Goal: Information Seeking & Learning: Learn about a topic

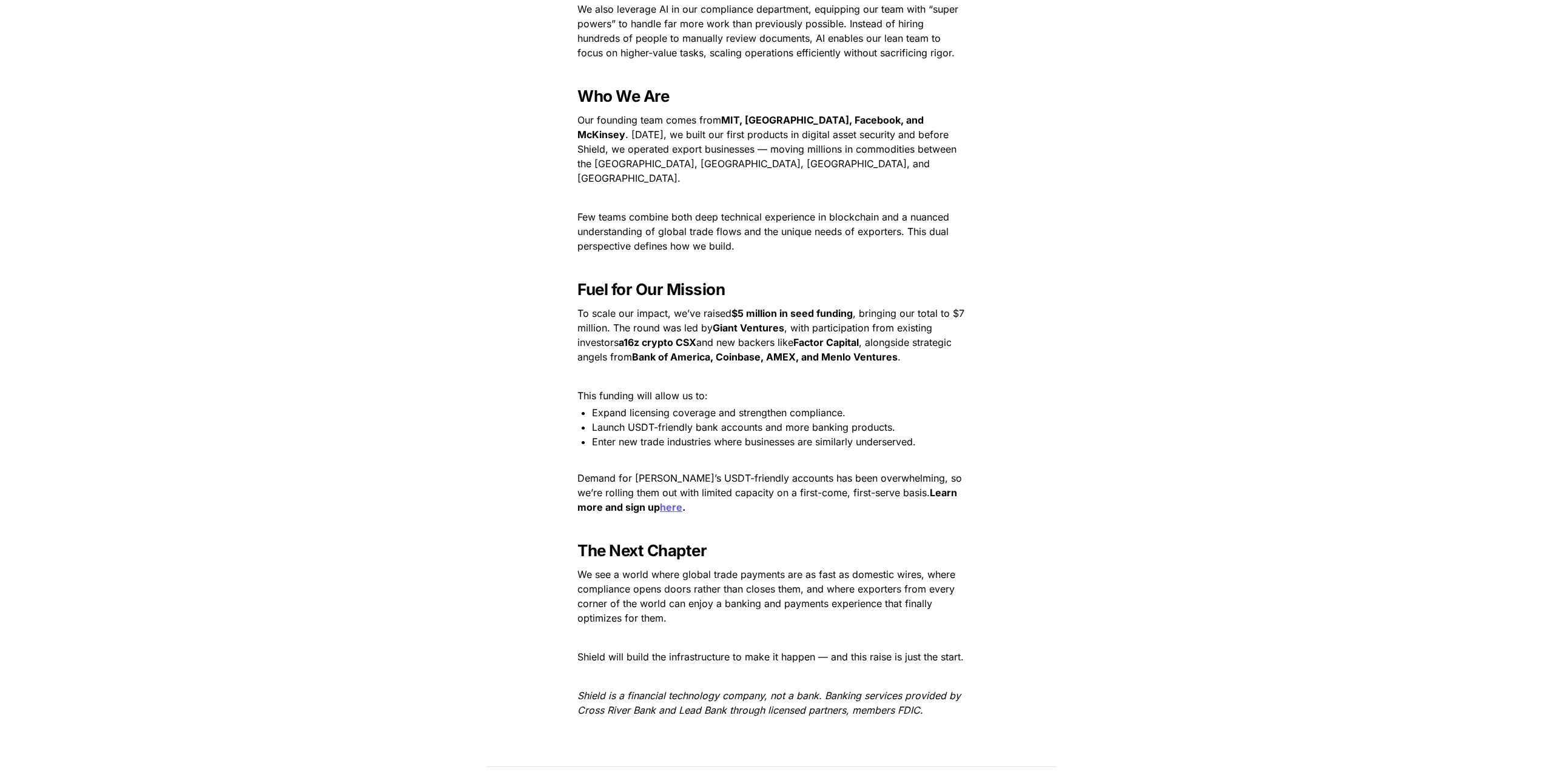
scroll to position [1527, 0]
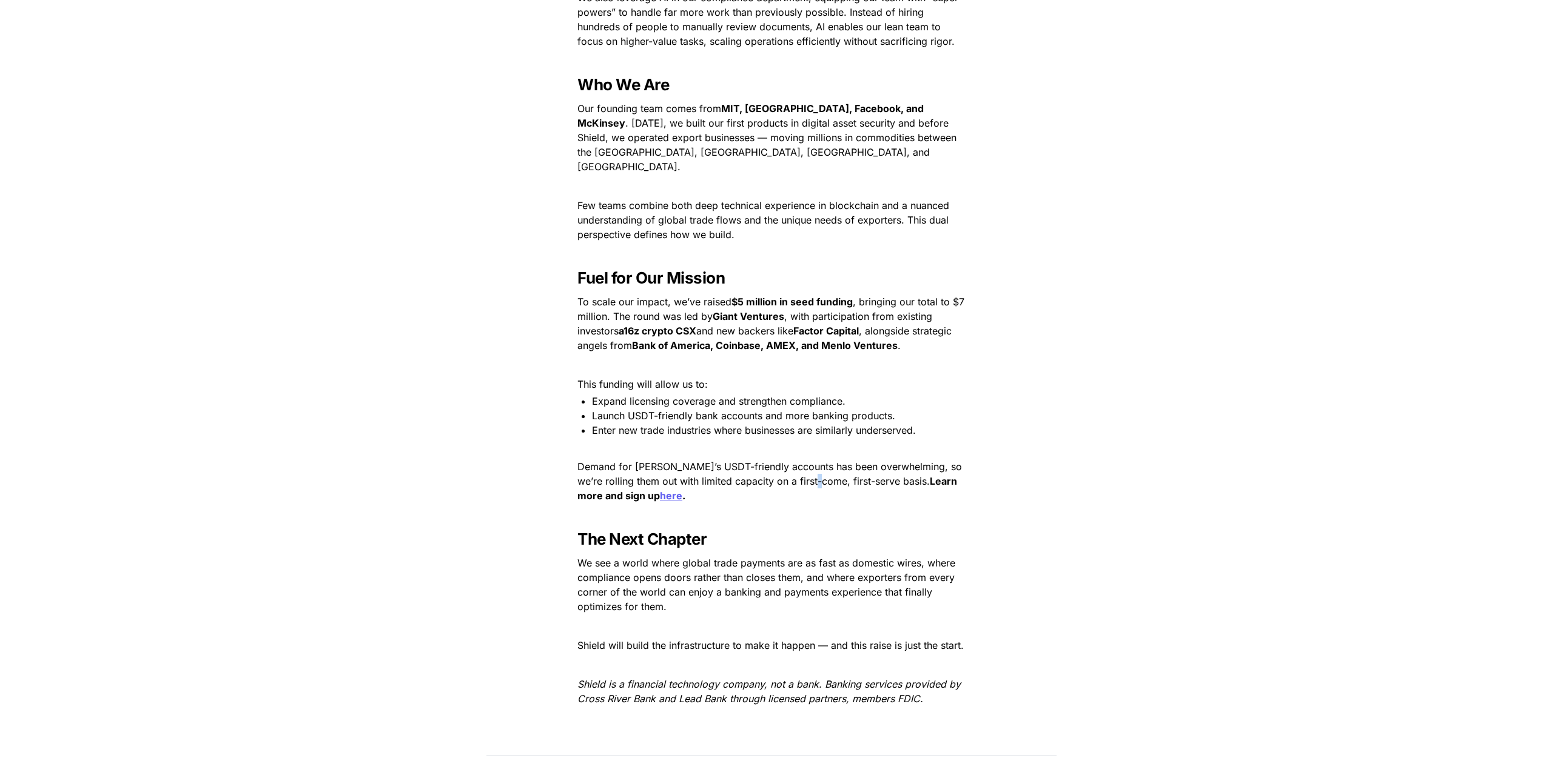
drag, startPoint x: 825, startPoint y: 468, endPoint x: 818, endPoint y: 471, distance: 7.6
click at [825, 468] on span "Demand for Shield’s USDT-friendly accounts has been overwhelming, so we’re roll…" at bounding box center [771, 474] width 387 height 27
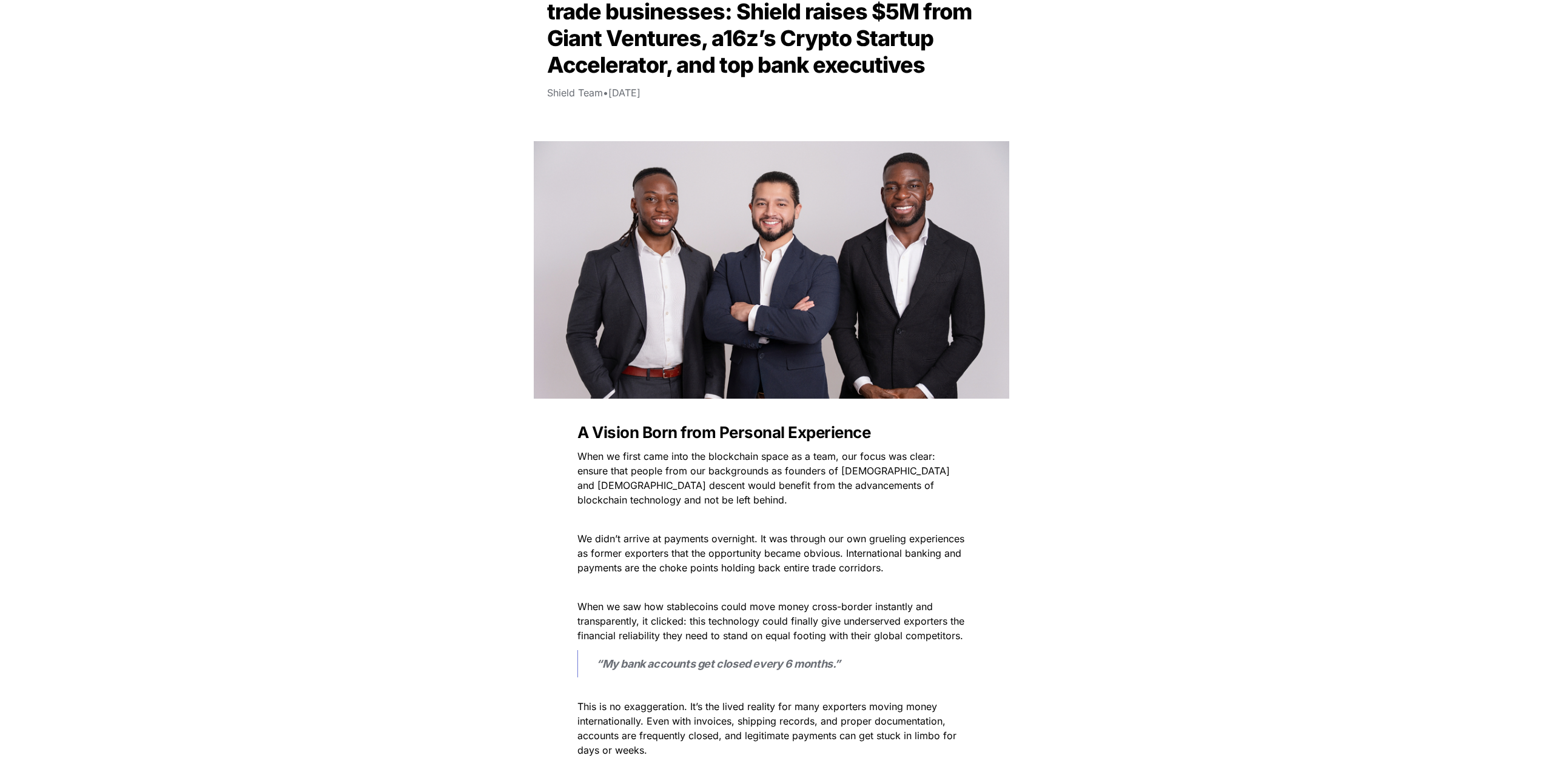
scroll to position [0, 0]
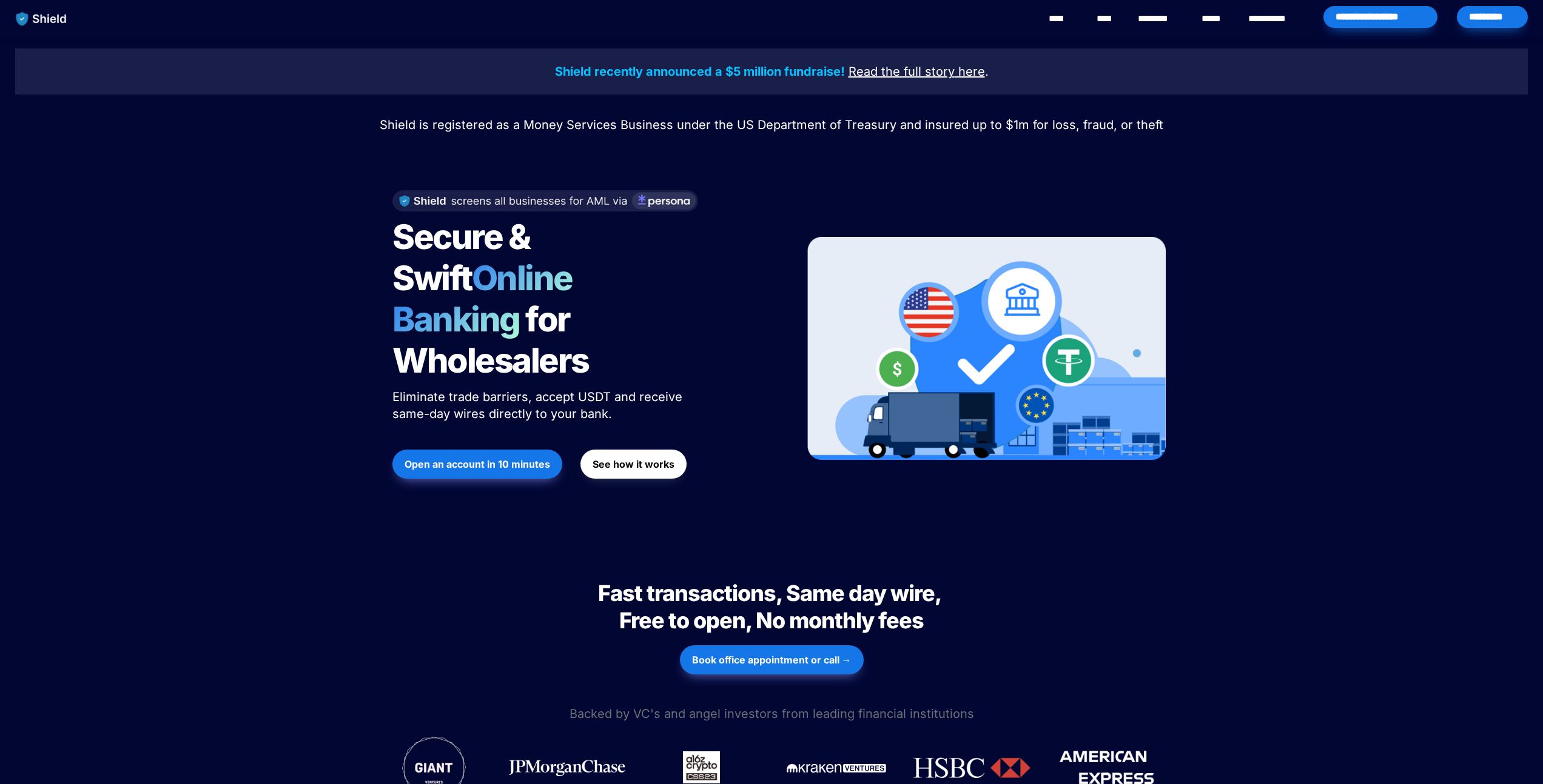
click at [1151, 19] on link "********" at bounding box center [1159, 19] width 43 height 15
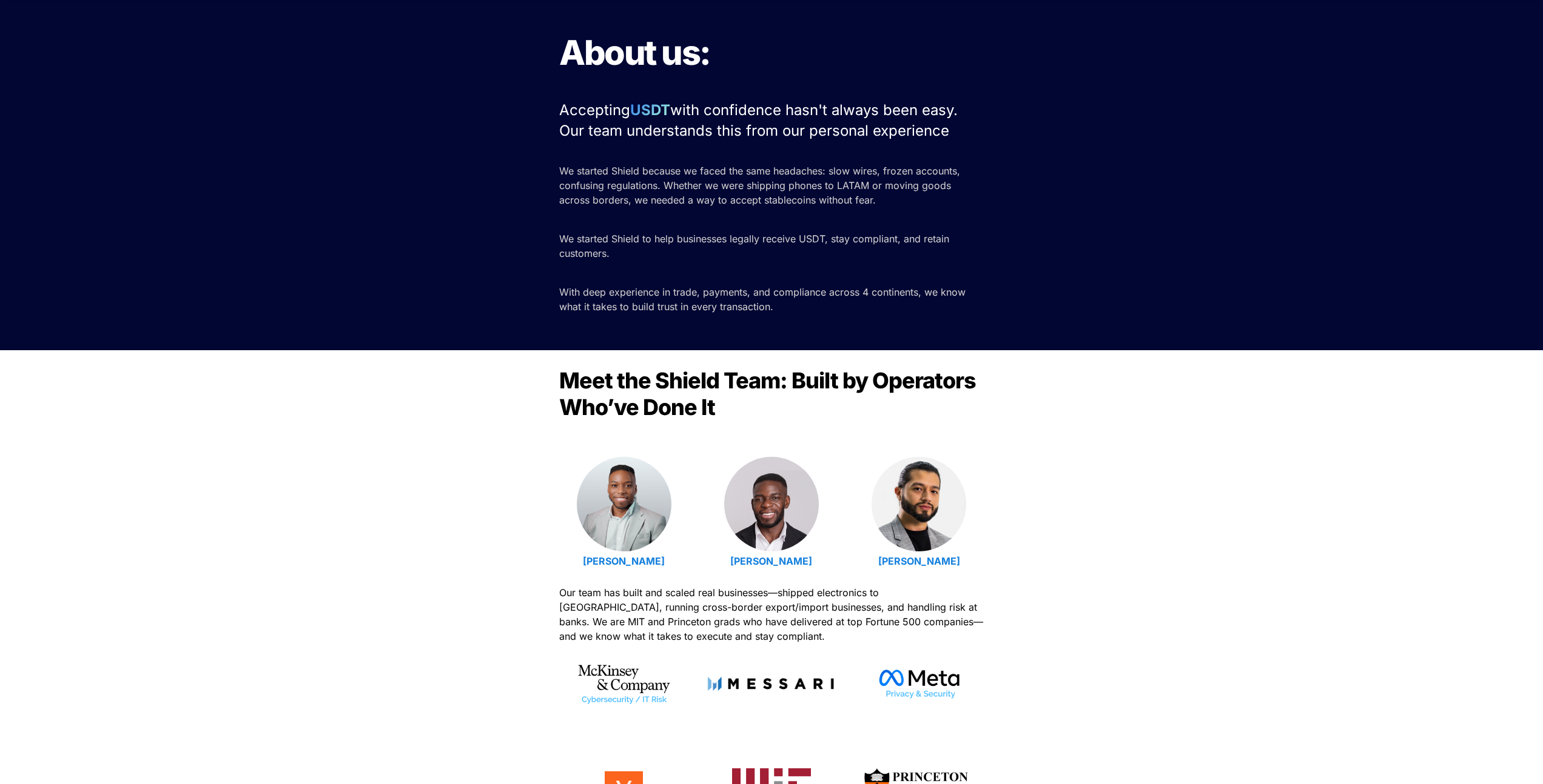
scroll to position [66, 0]
